Goal: Information Seeking & Learning: Learn about a topic

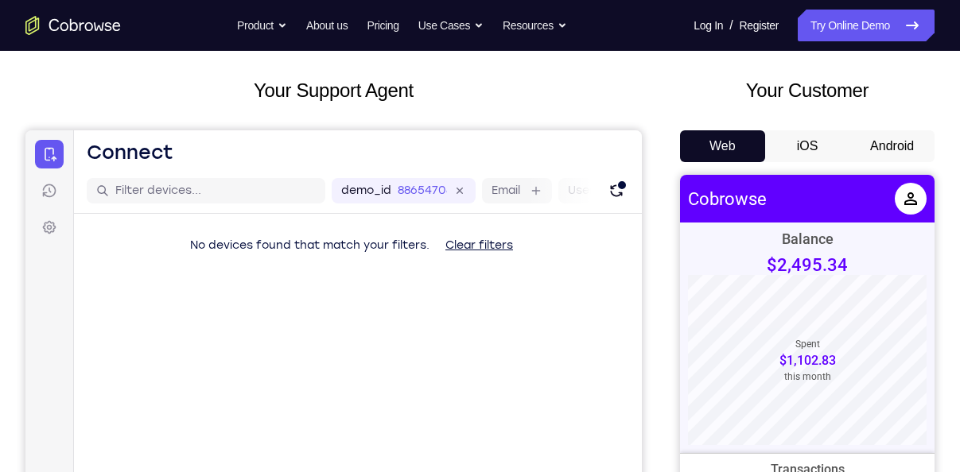
click at [891, 153] on button "Android" at bounding box center [891, 146] width 85 height 32
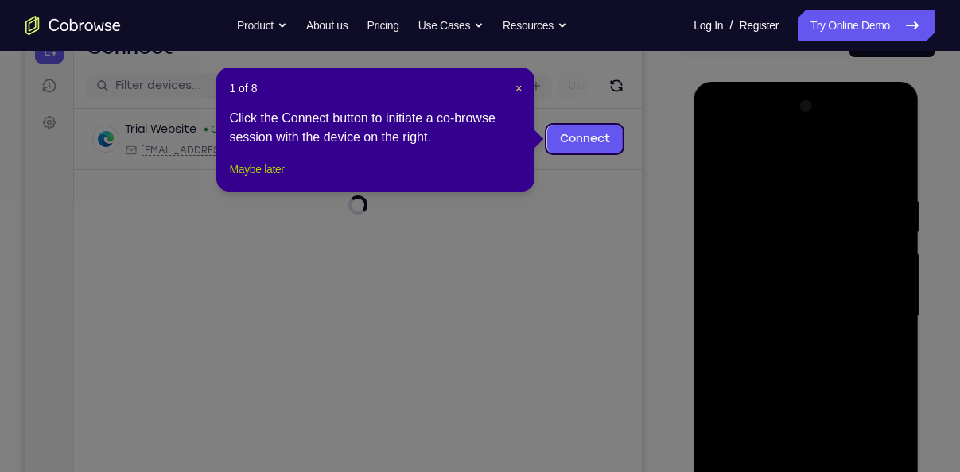
drag, startPoint x: 282, startPoint y: 185, endPoint x: 288, endPoint y: 162, distance: 23.9
click at [282, 179] on button "Maybe later" at bounding box center [256, 169] width 55 height 19
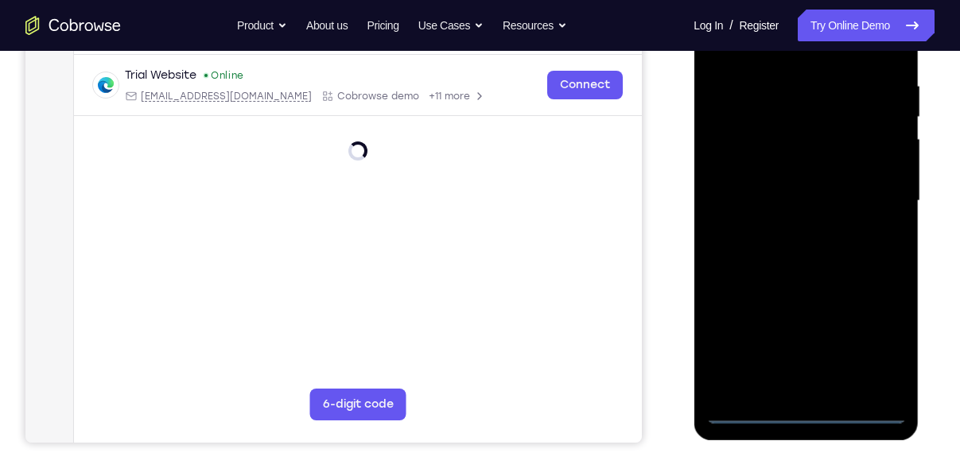
scroll to position [304, 0]
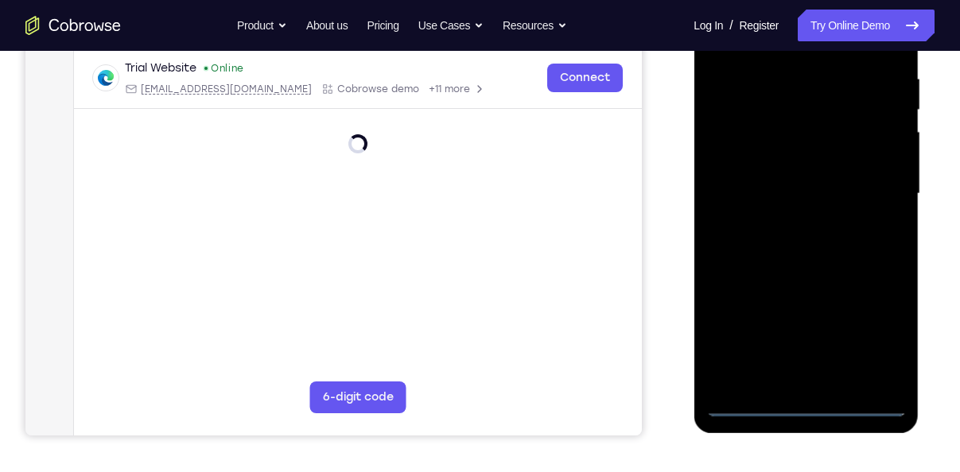
click at [802, 406] on div at bounding box center [805, 193] width 200 height 445
click at [868, 350] on div at bounding box center [805, 193] width 200 height 445
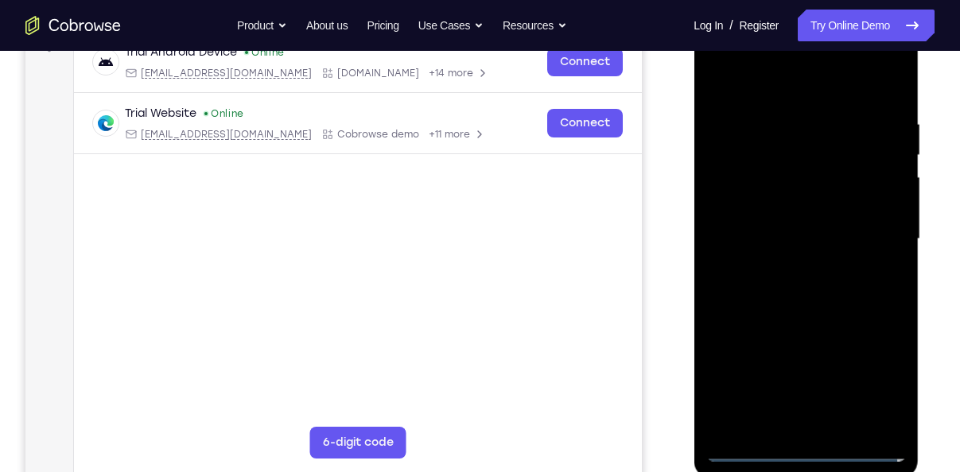
scroll to position [173, 0]
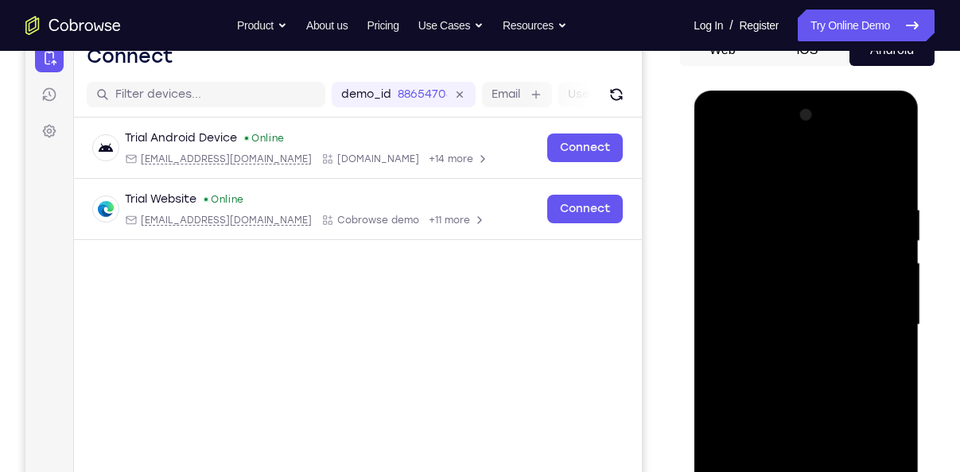
click at [719, 169] on div at bounding box center [805, 325] width 200 height 445
click at [870, 315] on div at bounding box center [805, 325] width 200 height 445
click at [790, 359] on div at bounding box center [805, 325] width 200 height 445
click at [791, 310] on div at bounding box center [805, 325] width 200 height 445
click at [808, 301] on div at bounding box center [805, 325] width 200 height 445
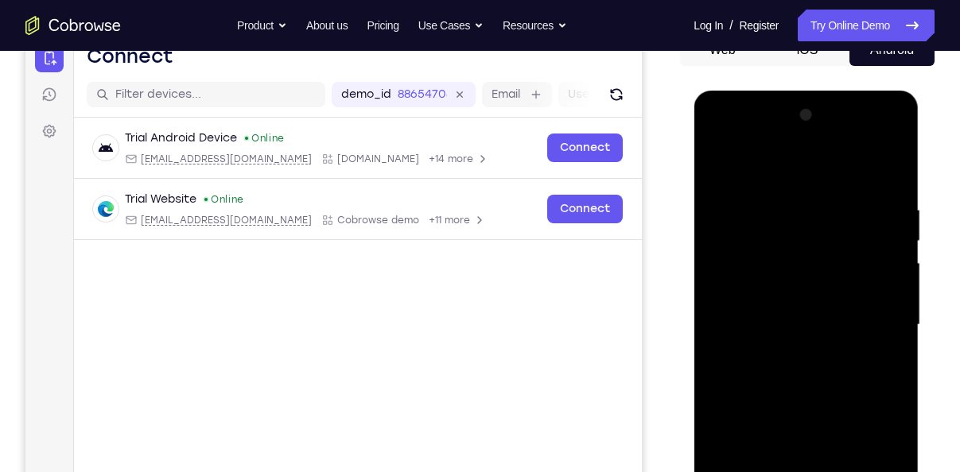
click at [795, 324] on div at bounding box center [805, 325] width 200 height 445
click at [783, 377] on div at bounding box center [805, 325] width 200 height 445
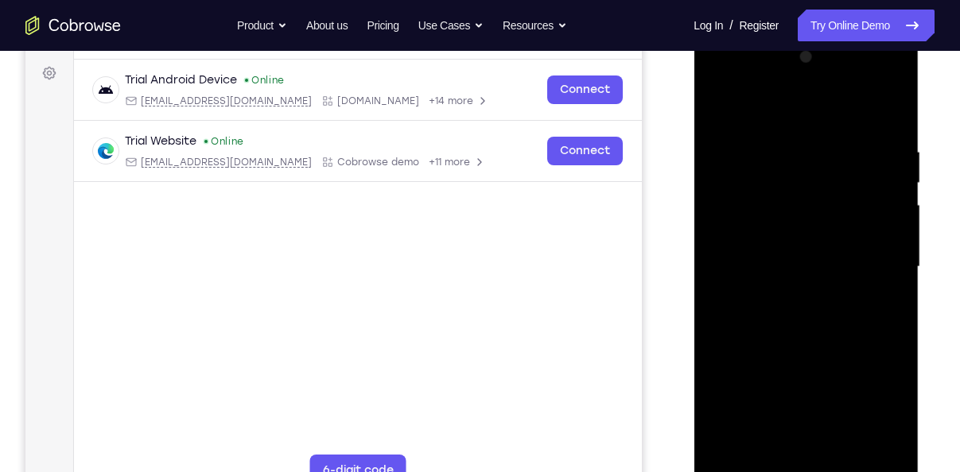
scroll to position [231, 0]
click at [829, 328] on div at bounding box center [805, 266] width 200 height 445
click at [896, 447] on div at bounding box center [805, 266] width 200 height 445
click at [848, 457] on div at bounding box center [805, 266] width 200 height 445
click at [806, 350] on div at bounding box center [805, 266] width 200 height 445
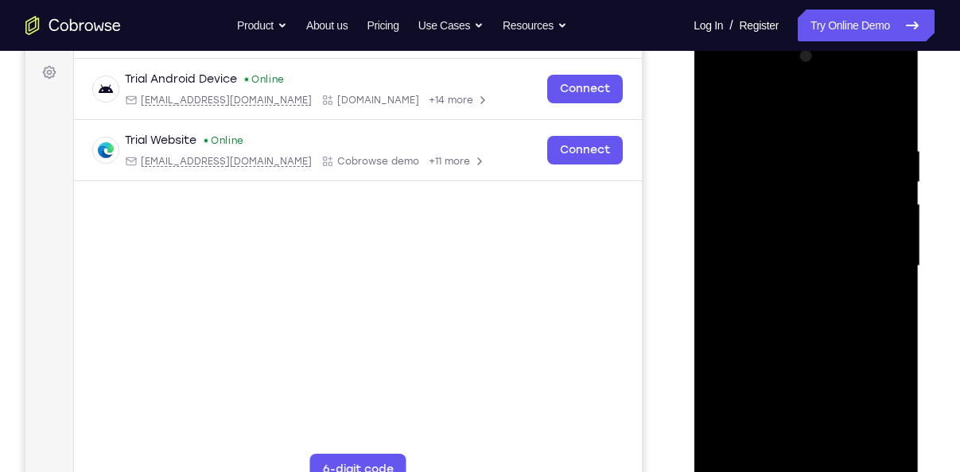
click at [785, 246] on div at bounding box center [805, 266] width 200 height 445
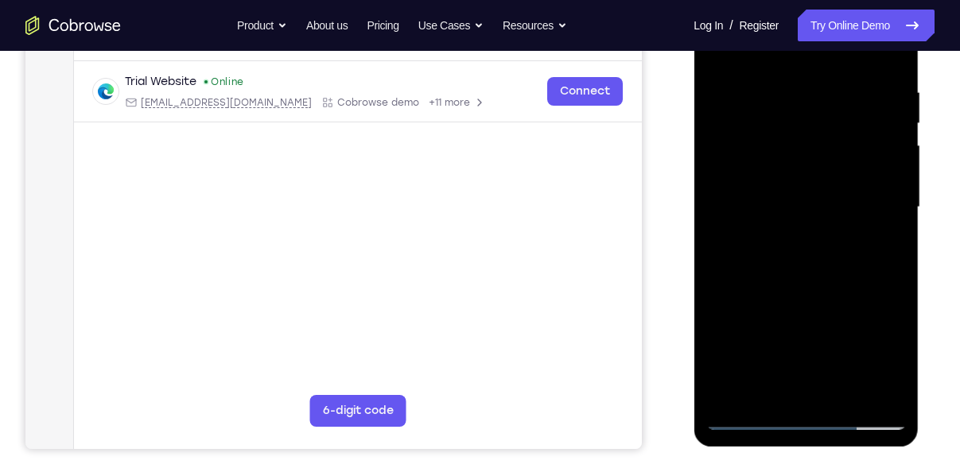
scroll to position [293, 0]
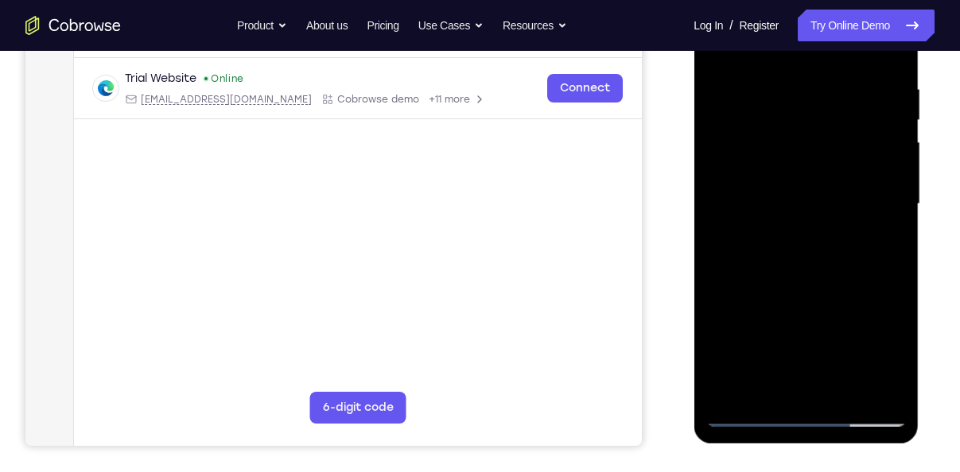
click at [884, 244] on div at bounding box center [805, 204] width 200 height 445
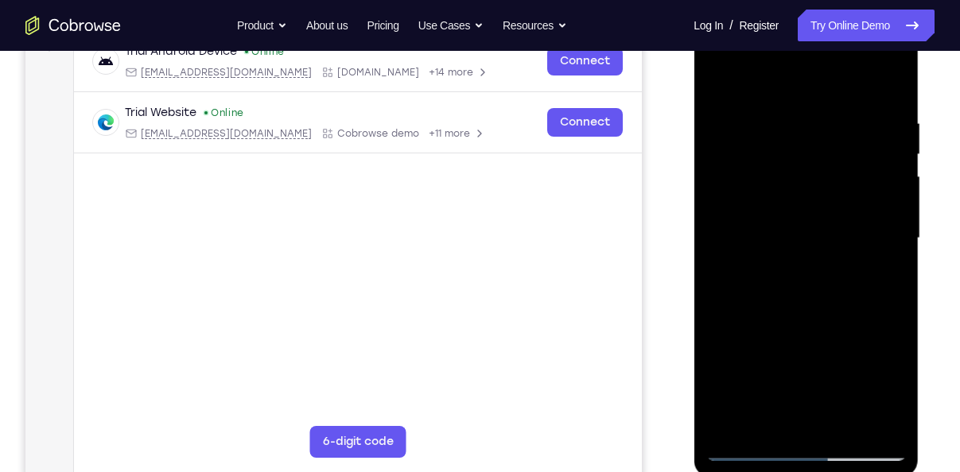
scroll to position [251, 0]
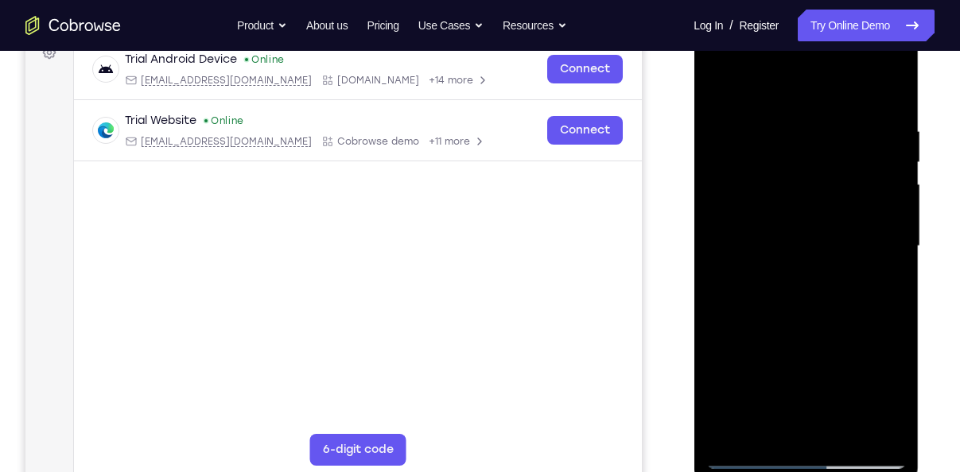
click at [715, 92] on div at bounding box center [805, 246] width 200 height 445
click at [725, 81] on div at bounding box center [805, 246] width 200 height 445
